Goal: Task Accomplishment & Management: Complete application form

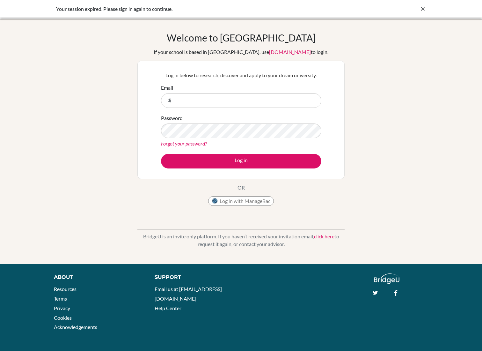
type input "d"
type input "[EMAIL_ADDRESS][DOMAIN_NAME]"
click at [186, 99] on input "[EMAIL_ADDRESS][DOMAIN_NAME]" at bounding box center [241, 100] width 160 height 15
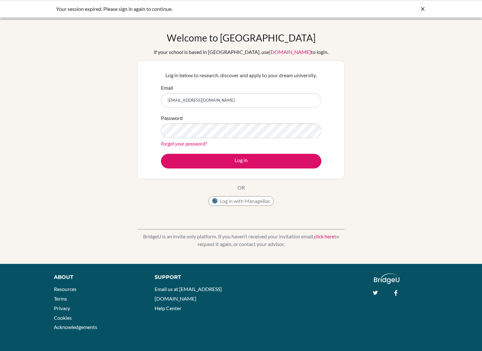
click at [321, 245] on p "BridgeU is an invite only platform. If you haven’t received your invitation ema…" at bounding box center [240, 239] width 207 height 15
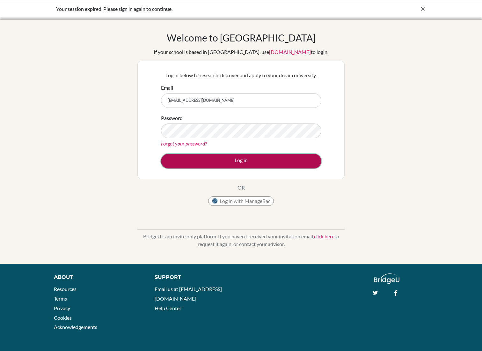
click at [257, 165] on button "Log in" at bounding box center [241, 161] width 160 height 15
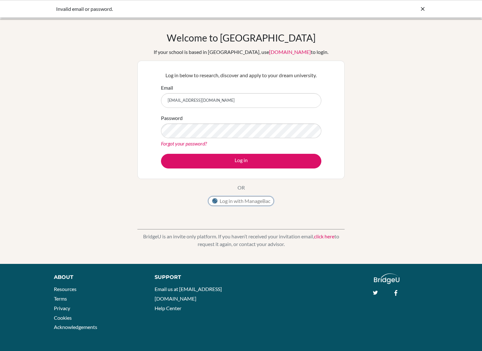
click at [263, 201] on button "Log in with ManageBac" at bounding box center [241, 201] width 66 height 10
